Goal: Task Accomplishment & Management: Manage account settings

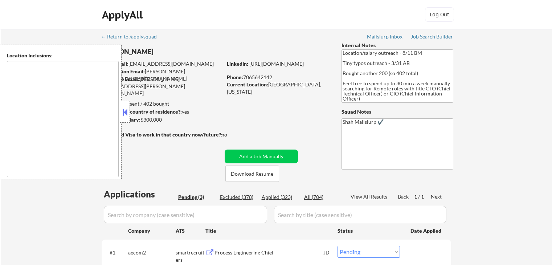
select select ""pending""
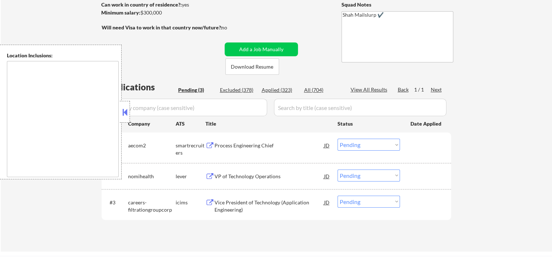
scroll to position [109, 0]
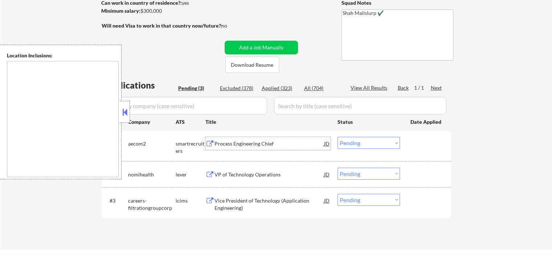
click at [226, 143] on div "Process Engineering Chief" at bounding box center [269, 143] width 110 height 7
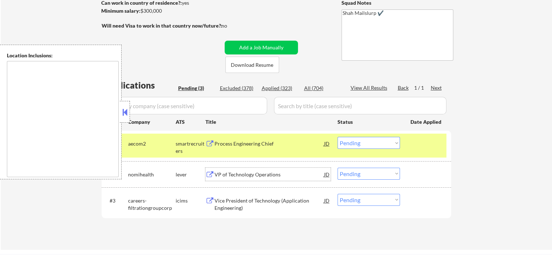
click at [225, 174] on div "VP of Technology Operations" at bounding box center [269, 174] width 110 height 7
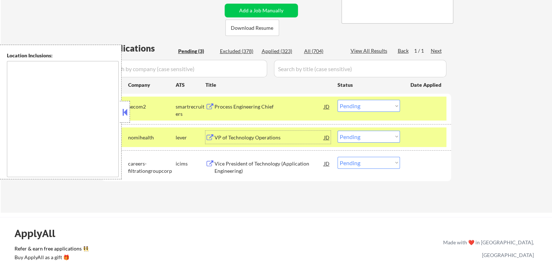
scroll to position [218, 0]
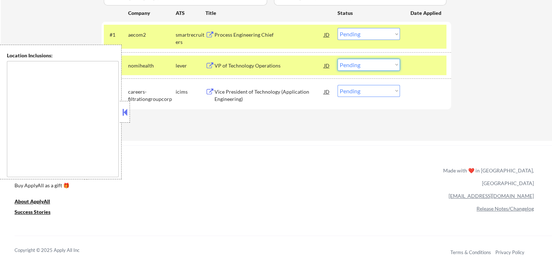
click at [366, 66] on select "Choose an option... Pending Applied Excluded (Questions) Excluded (Expired) Exc…" at bounding box center [368, 65] width 62 height 12
click at [337, 59] on select "Choose an option... Pending Applied Excluded (Questions) Excluded (Expired) Exc…" at bounding box center [368, 65] width 62 height 12
click at [327, 35] on div "JD" at bounding box center [326, 34] width 7 height 13
select select ""pending""
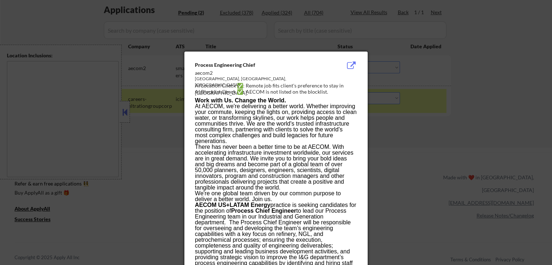
scroll to position [124, 0]
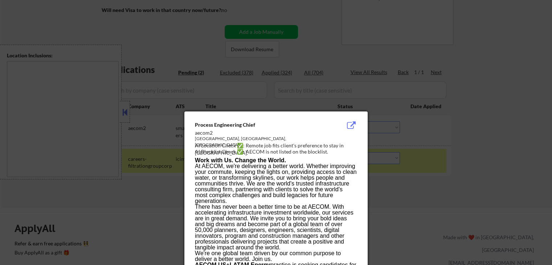
click at [473, 139] on div at bounding box center [276, 132] width 552 height 265
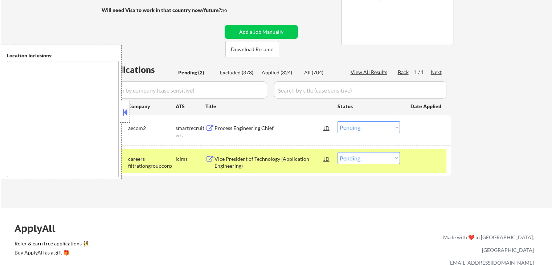
click at [326, 128] on div "JD" at bounding box center [326, 127] width 7 height 13
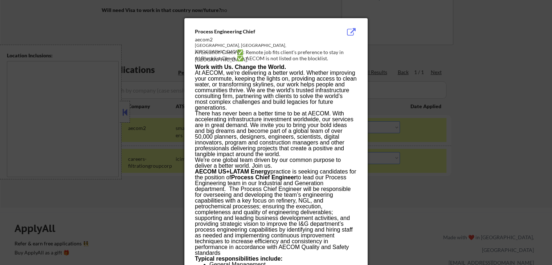
click at [491, 116] on div at bounding box center [276, 132] width 552 height 265
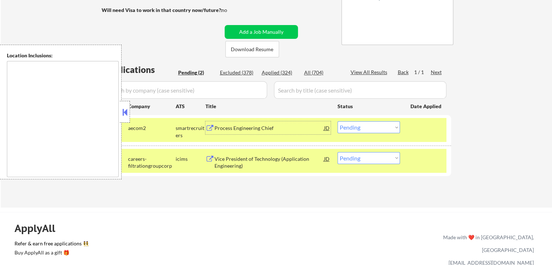
click at [233, 125] on div "Process Engineering Chief" at bounding box center [269, 127] width 110 height 7
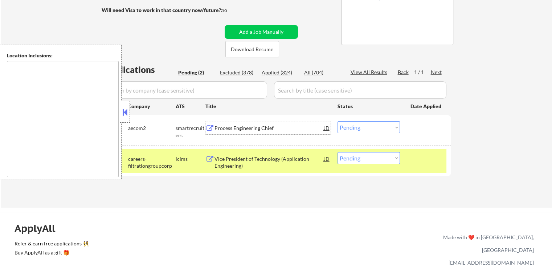
click at [363, 128] on select "Choose an option... Pending Applied Excluded (Questions) Excluded (Expired) Exc…" at bounding box center [368, 127] width 62 height 12
click at [337, 121] on select "Choose an option... Pending Applied Excluded (Questions) Excluded (Expired) Exc…" at bounding box center [368, 127] width 62 height 12
select select ""pending""
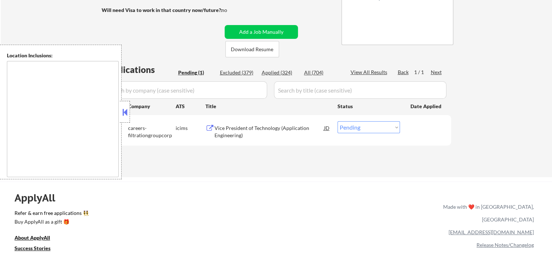
click at [293, 125] on div "Vice President of Technology (Application Engineering)" at bounding box center [269, 131] width 110 height 14
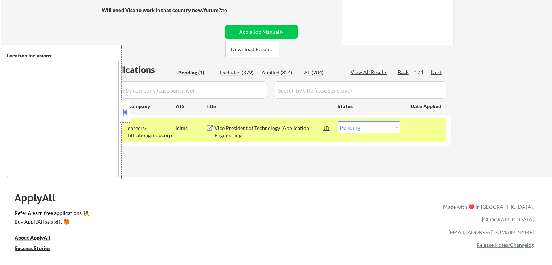
click at [125, 113] on button at bounding box center [125, 112] width 8 height 11
